Goal: Information Seeking & Learning: Learn about a topic

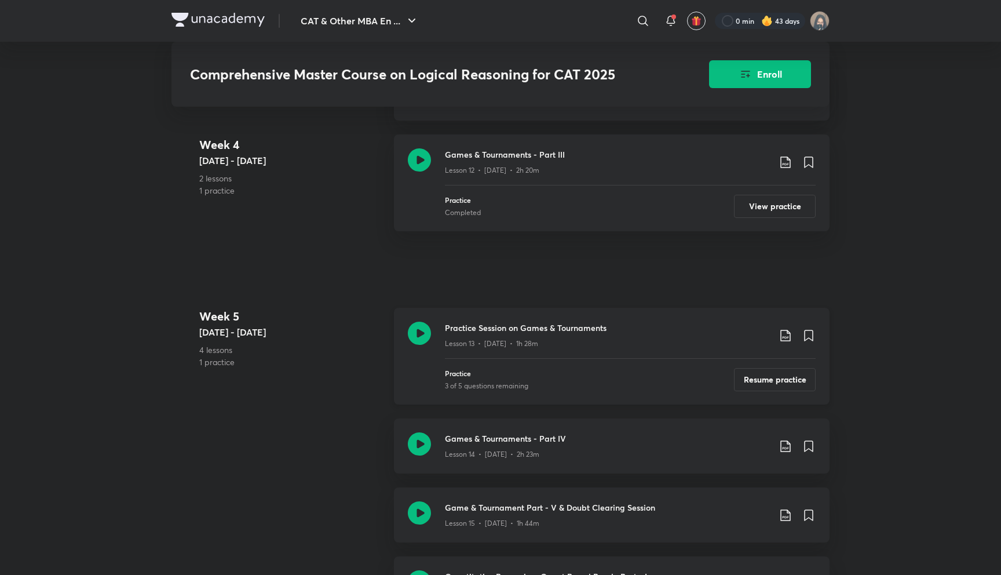
scroll to position [1568, 0]
click at [495, 507] on h3 "Game & Tournament Part - V & Doubt Clearing Session" at bounding box center [607, 506] width 324 height 12
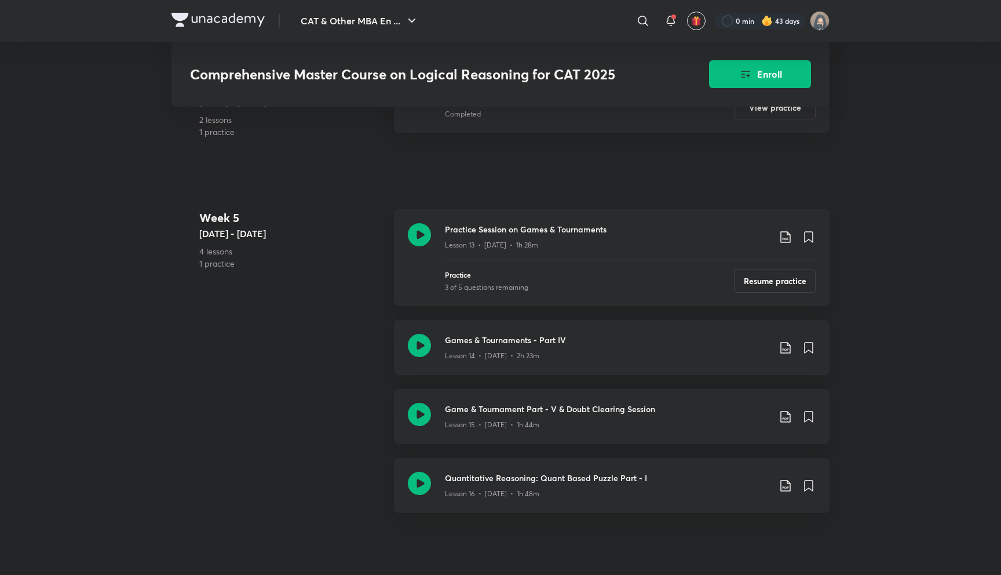
scroll to position [1672, 0]
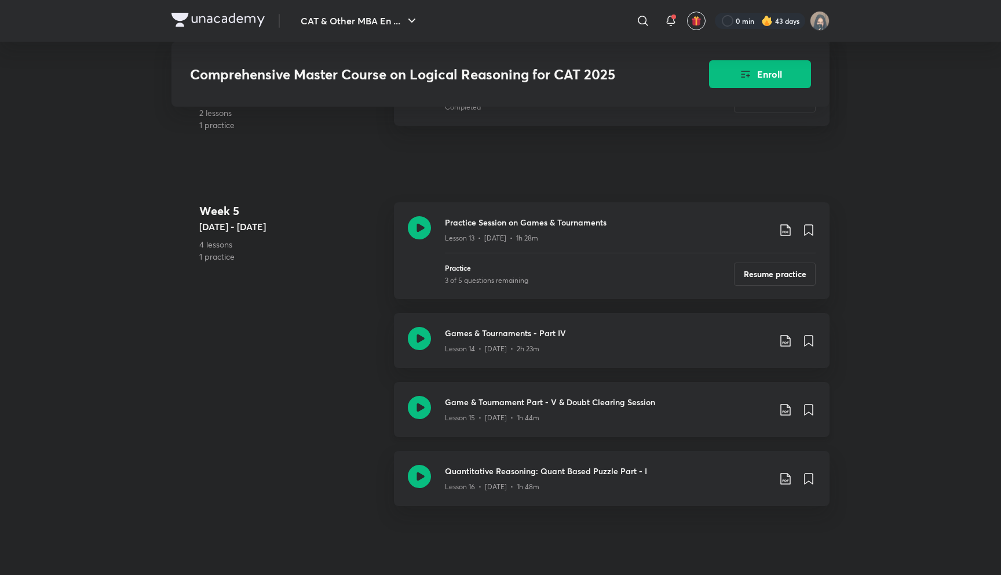
click at [488, 419] on p "Lesson 15 • Jan 17 • 1h 44m" at bounding box center [492, 417] width 94 height 10
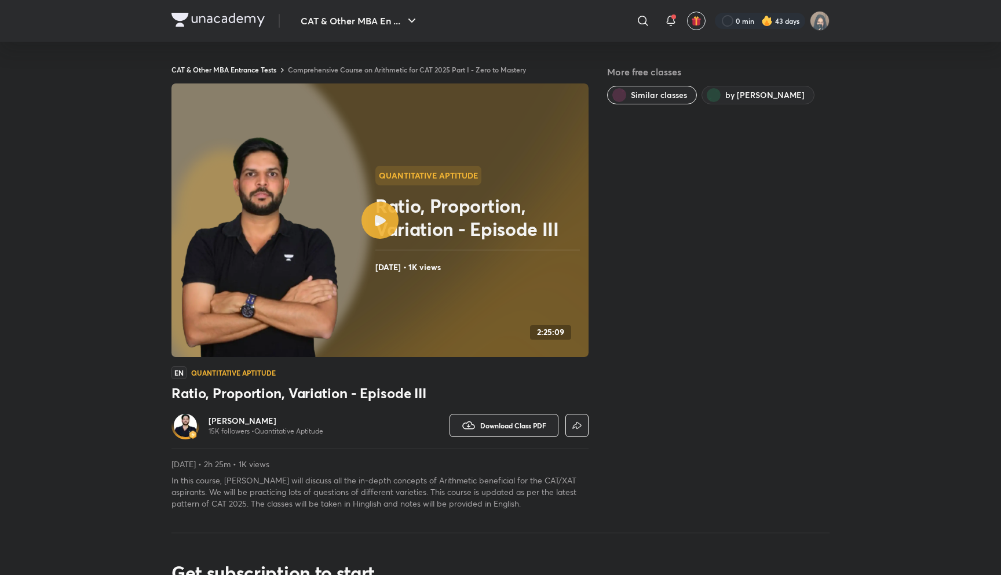
click at [478, 71] on link "Comprehensive Course on Arithmetic for CAT 2025 Part I - Zero to Mastery" at bounding box center [407, 69] width 238 height 9
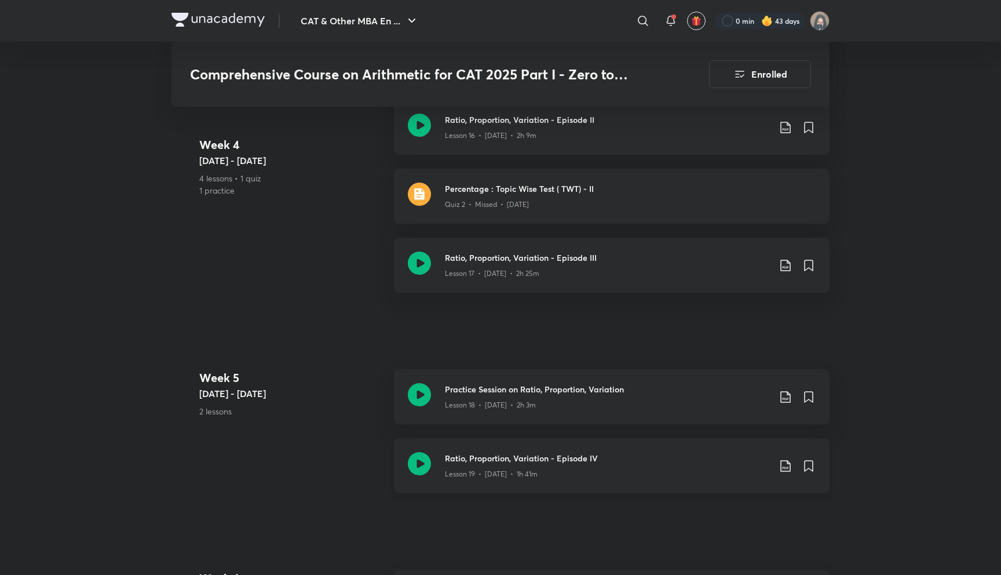
scroll to position [2038, 0]
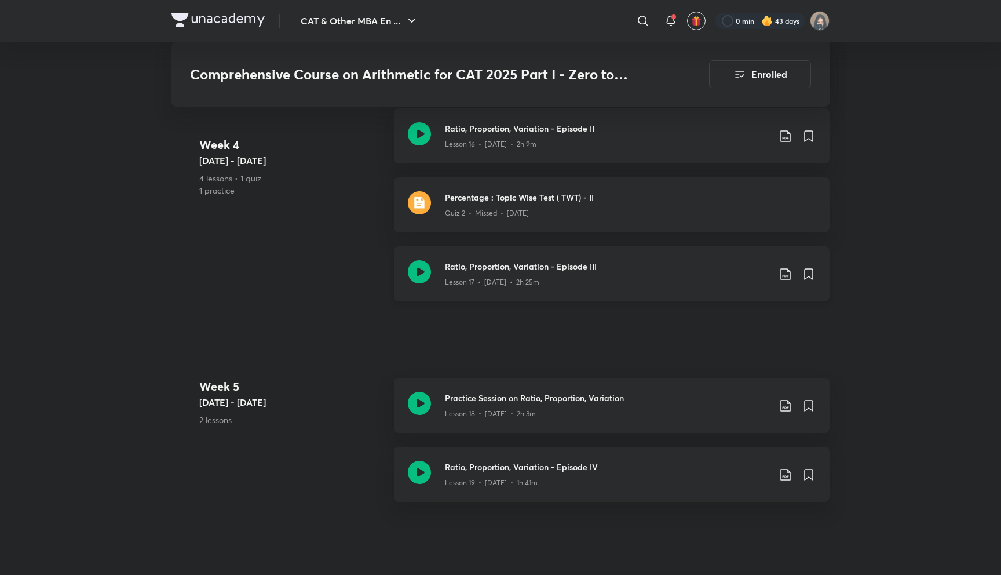
click at [471, 269] on h3 "Ratio, Proportion, Variation - Episode III" at bounding box center [607, 266] width 324 height 12
